Goal: Navigation & Orientation: Find specific page/section

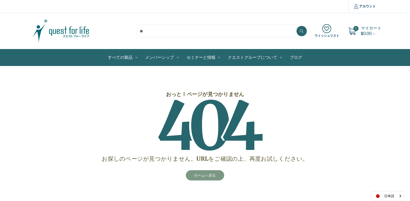
click at [204, 176] on link "ホームへ戻る" at bounding box center [205, 175] width 39 height 10
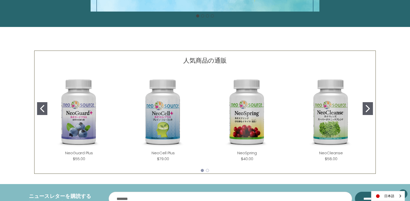
scroll to position [181, 0]
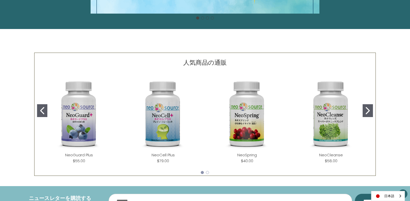
click at [368, 115] on button "Go to slide 2" at bounding box center [367, 110] width 10 height 13
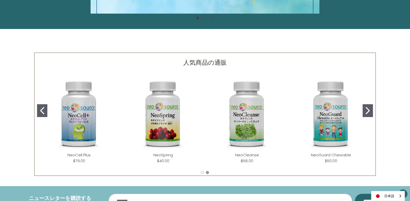
click at [368, 115] on button "Go to slide 2" at bounding box center [367, 110] width 10 height 13
click at [42, 110] on icon "Go to slide 1" at bounding box center [42, 110] width 4 height 7
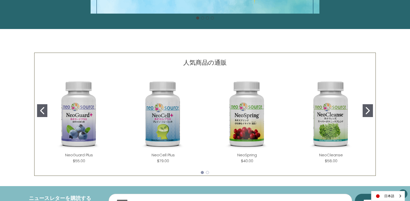
click at [42, 110] on icon "Go to slide 1" at bounding box center [42, 110] width 4 height 7
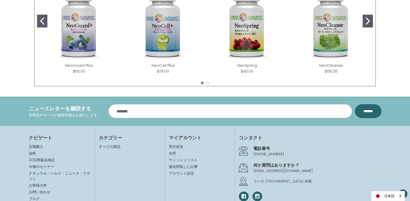
scroll to position [272, 0]
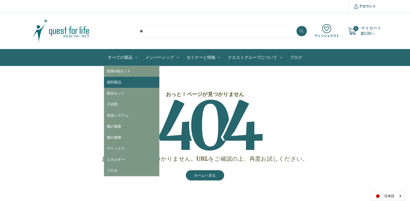
click at [118, 82] on link "個別製品" at bounding box center [131, 82] width 55 height 11
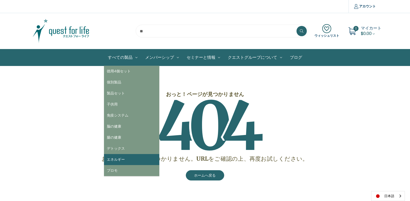
click at [128, 157] on link "エネルギー" at bounding box center [131, 159] width 55 height 11
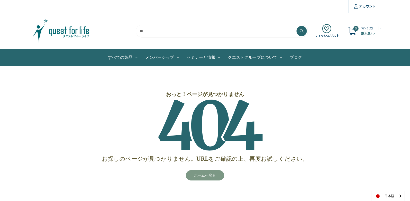
click at [210, 176] on link "ホームへ戻る" at bounding box center [205, 175] width 39 height 10
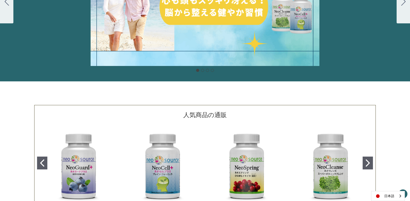
scroll to position [128, 0]
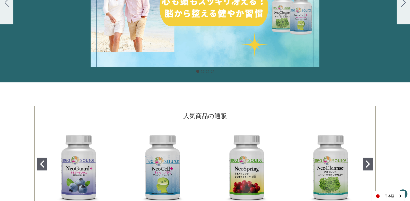
click at [245, 162] on img "NeoSpring" at bounding box center [247, 168] width 76 height 76
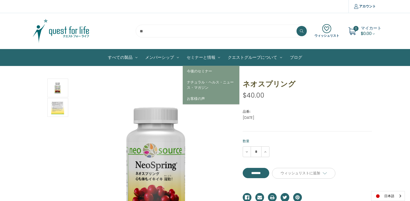
click at [199, 59] on link "セミナーと情報" at bounding box center [203, 57] width 41 height 16
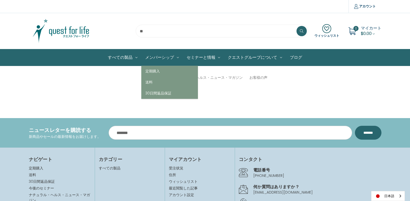
click at [166, 56] on link "メンバーシップ" at bounding box center [161, 57] width 41 height 16
click at [150, 72] on link "定期購入" at bounding box center [169, 71] width 57 height 11
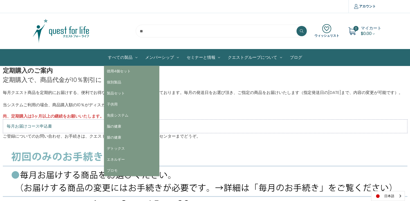
click at [121, 59] on link "すべての製品" at bounding box center [122, 57] width 37 height 16
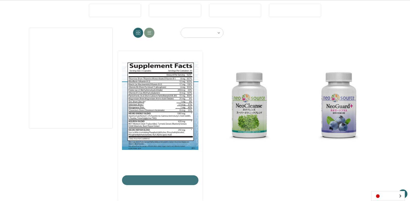
scroll to position [91, 0]
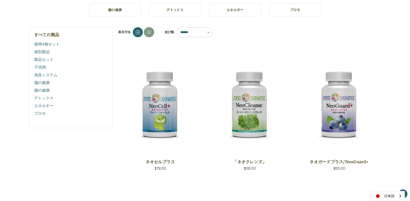
click at [40, 115] on link "プロモ" at bounding box center [70, 114] width 73 height 8
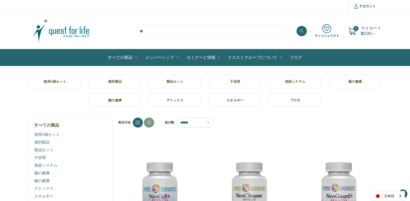
scroll to position [91, 0]
